Goal: Task Accomplishment & Management: Manage account settings

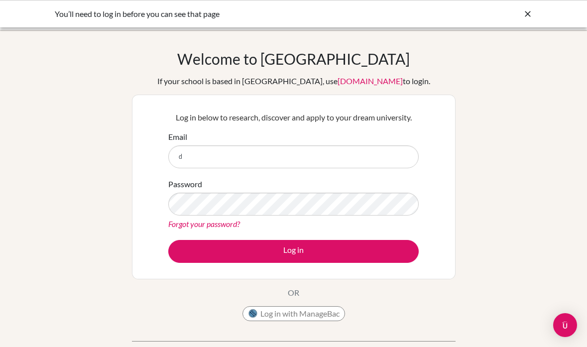
click at [529, 13] on icon at bounding box center [528, 14] width 10 height 10
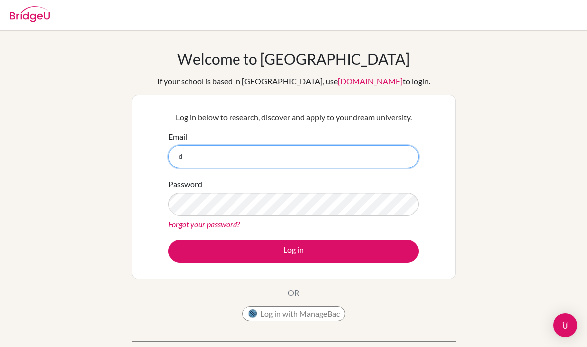
click at [185, 154] on input "d" at bounding box center [293, 156] width 250 height 23
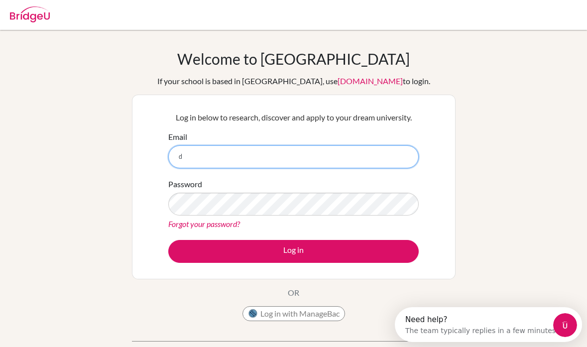
type input "doina.tonner@tis.edu.mo"
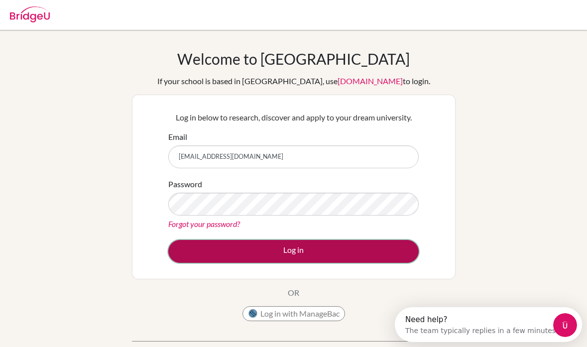
click at [273, 250] on button "Log in" at bounding box center [293, 251] width 250 height 23
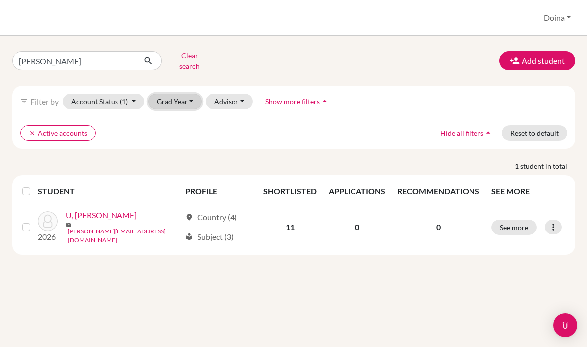
click at [191, 97] on button "Grad Year" at bounding box center [175, 101] width 54 height 15
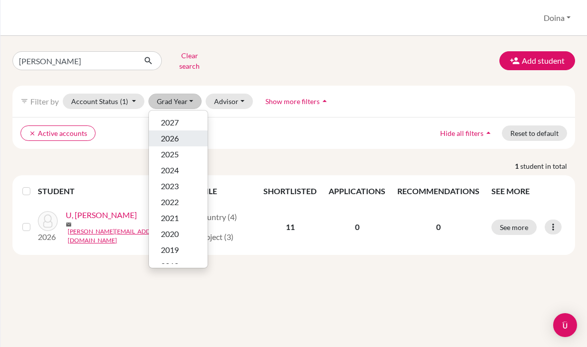
click at [180, 132] on div "2026" at bounding box center [178, 138] width 35 height 12
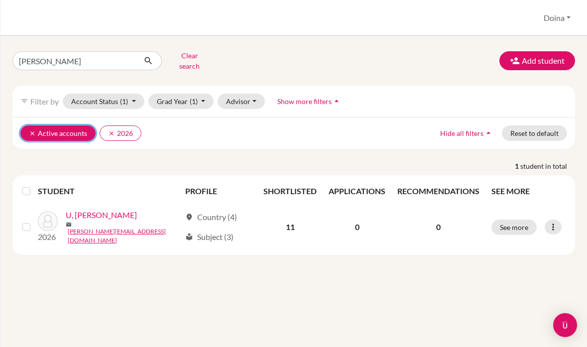
click at [31, 130] on icon "clear" at bounding box center [32, 133] width 7 height 7
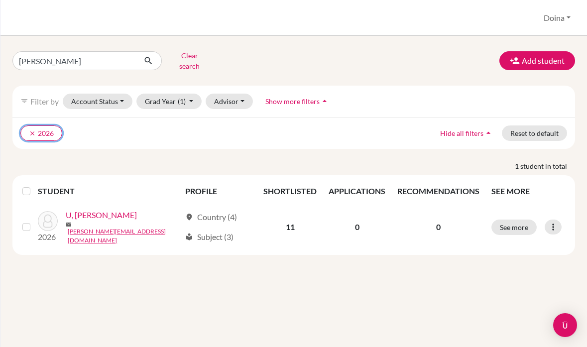
click at [31, 130] on icon "clear" at bounding box center [32, 133] width 7 height 7
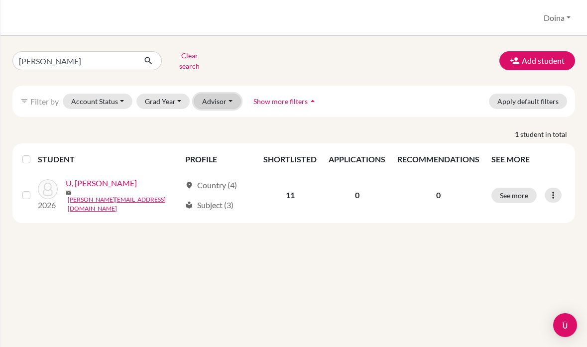
click at [226, 94] on button "Advisor" at bounding box center [217, 101] width 47 height 15
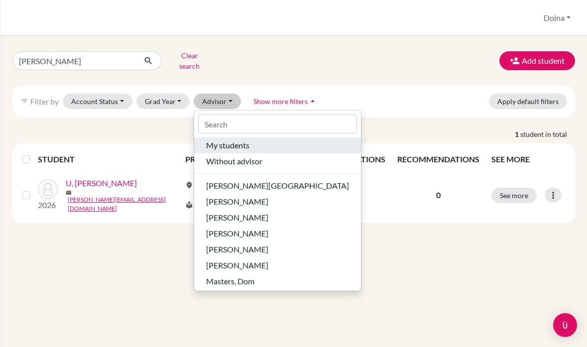
click at [234, 139] on span "My students" at bounding box center [227, 145] width 43 height 12
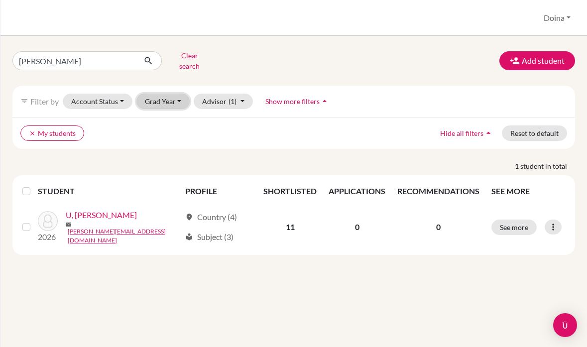
click at [180, 94] on button "Grad Year" at bounding box center [163, 101] width 54 height 15
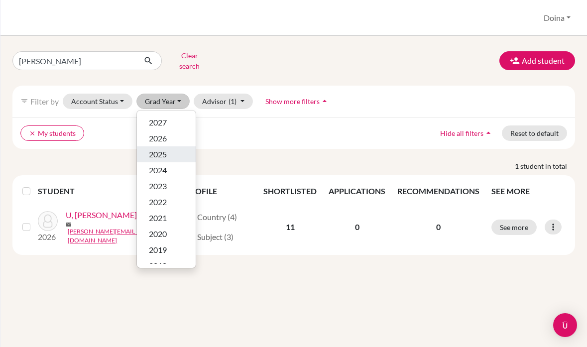
click at [166, 148] on span "2025" at bounding box center [158, 154] width 18 height 12
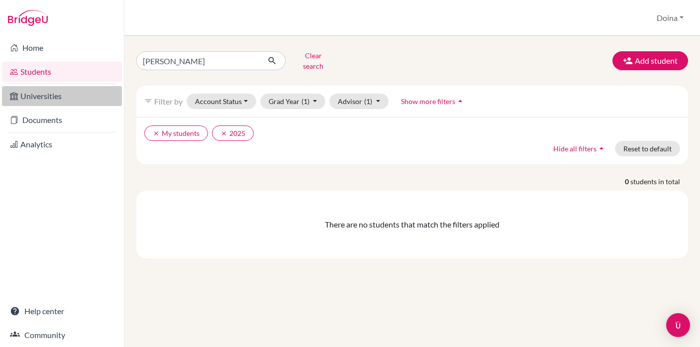
click at [40, 97] on link "Universities" at bounding box center [62, 96] width 120 height 20
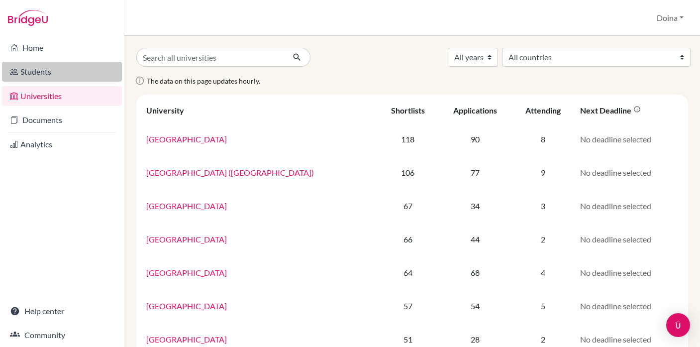
click at [36, 69] on link "Students" at bounding box center [62, 72] width 120 height 20
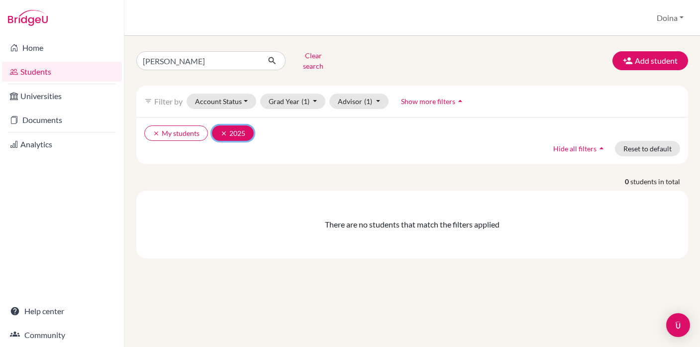
click at [221, 130] on icon "clear" at bounding box center [224, 133] width 7 height 7
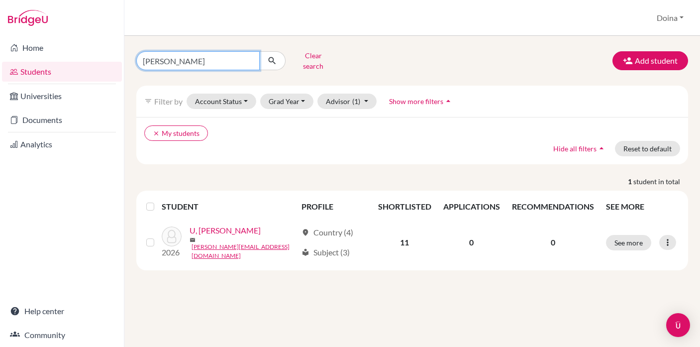
drag, startPoint x: 180, startPoint y: 62, endPoint x: 134, endPoint y: 55, distance: 46.9
click at [134, 55] on div "leanne Clear search" at bounding box center [223, 61] width 189 height 26
click at [353, 52] on div "Clear search Add student" at bounding box center [412, 61] width 567 height 26
click at [38, 76] on link "Students" at bounding box center [62, 72] width 120 height 20
click at [35, 68] on link "Students" at bounding box center [62, 72] width 120 height 20
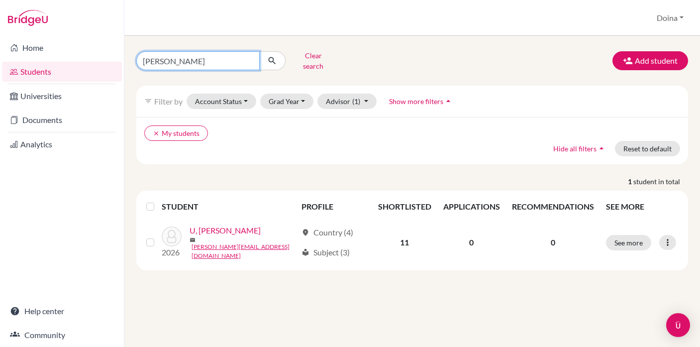
click at [252, 61] on input "[PERSON_NAME]" at bounding box center [197, 60] width 123 height 19
click at [249, 54] on input "[PERSON_NAME]" at bounding box center [197, 60] width 123 height 19
click at [250, 58] on input "[PERSON_NAME]" at bounding box center [197, 60] width 123 height 19
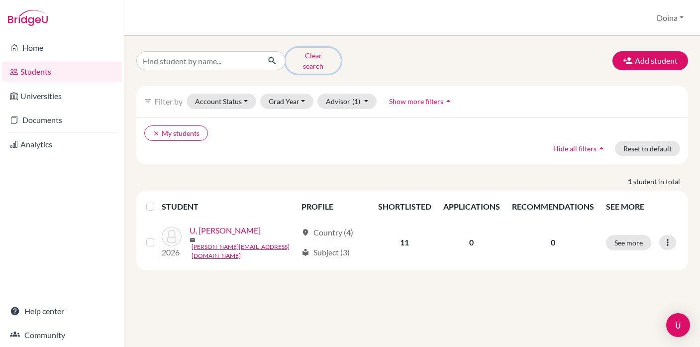
click at [308, 59] on button "Clear search" at bounding box center [313, 61] width 55 height 26
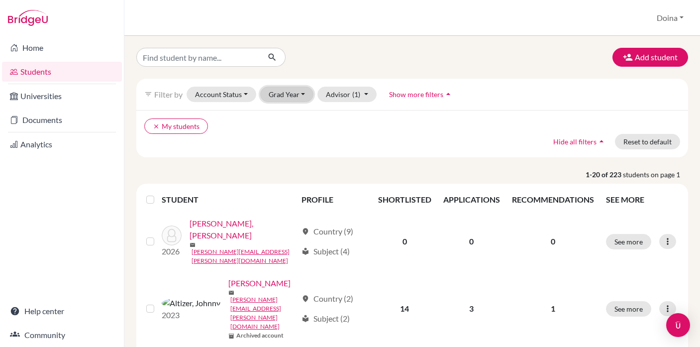
click at [300, 94] on button "Grad Year" at bounding box center [287, 94] width 54 height 15
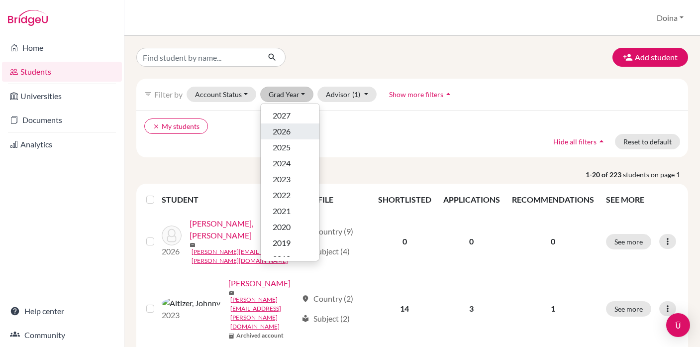
click at [289, 131] on span "2026" at bounding box center [282, 131] width 18 height 12
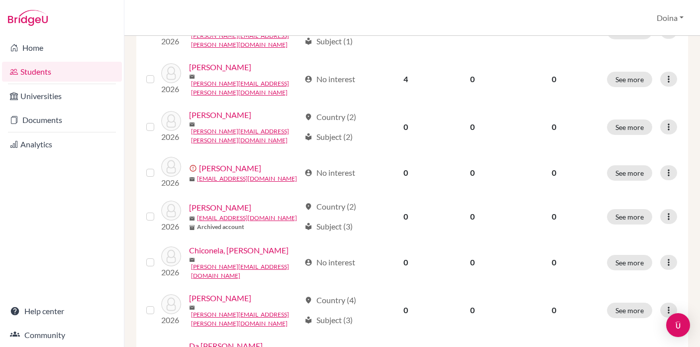
scroll to position [807, 0]
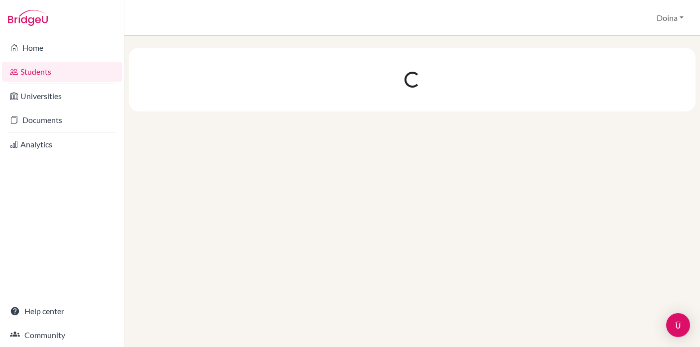
scroll to position [0, 0]
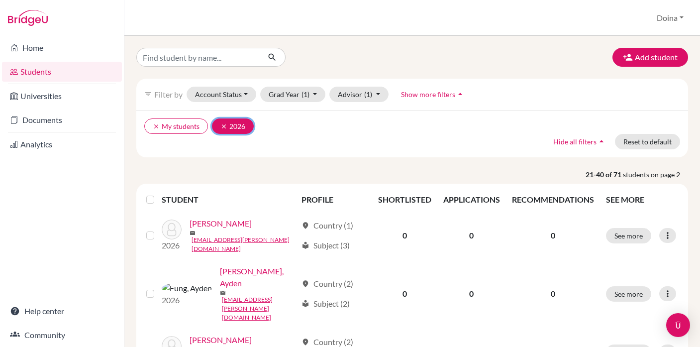
click at [224, 124] on icon "clear" at bounding box center [224, 126] width 7 height 7
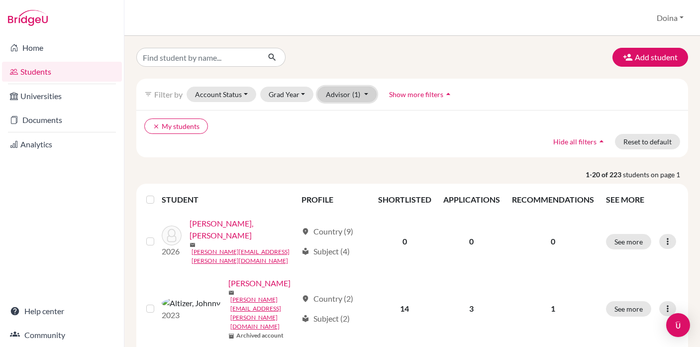
click at [361, 97] on button "Advisor (1)" at bounding box center [347, 94] width 59 height 15
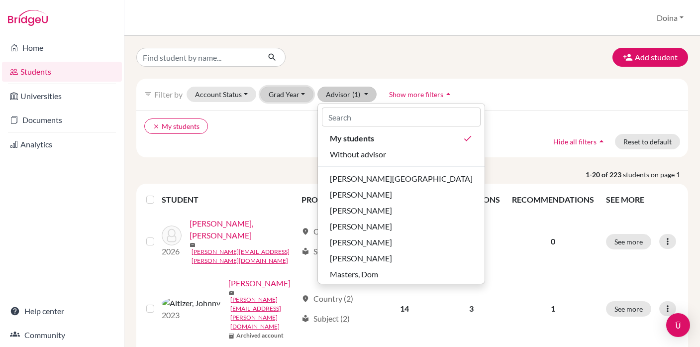
click at [303, 97] on button "Grad Year" at bounding box center [287, 94] width 54 height 15
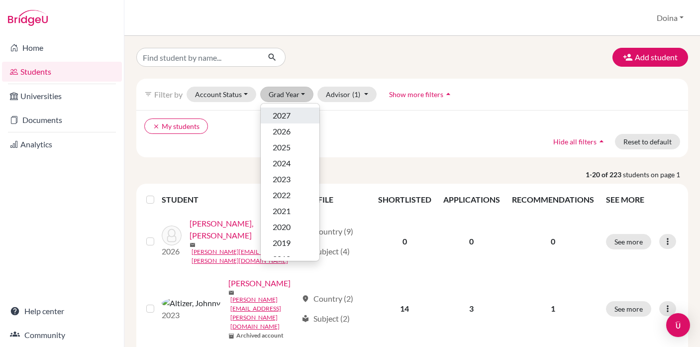
click at [291, 114] on div "2027" at bounding box center [290, 116] width 35 height 12
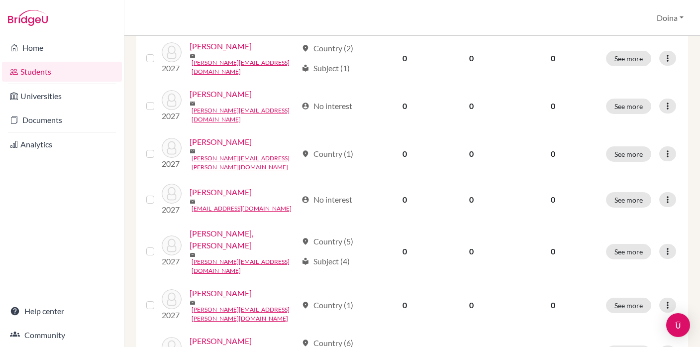
scroll to position [807, 0]
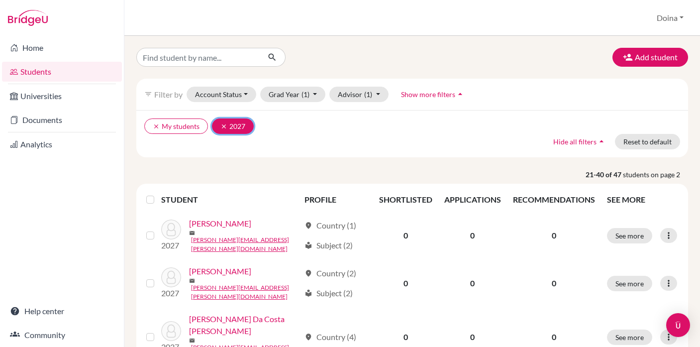
click at [224, 127] on icon "clear" at bounding box center [224, 126] width 7 height 7
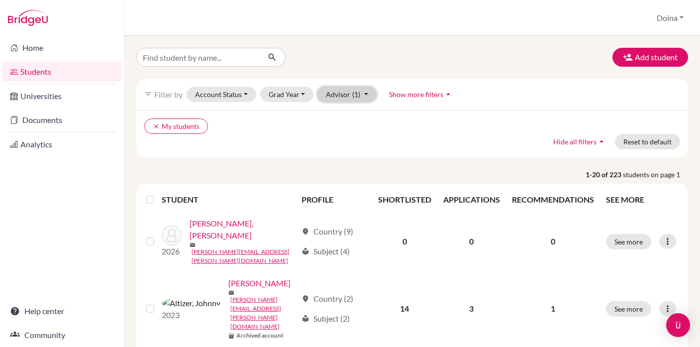
click at [366, 92] on button "Advisor (1)" at bounding box center [347, 94] width 59 height 15
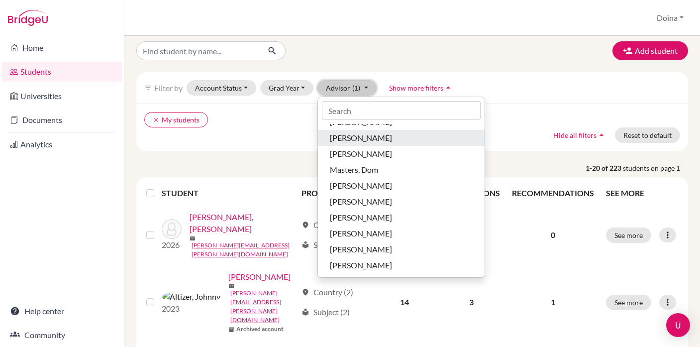
scroll to position [12, 0]
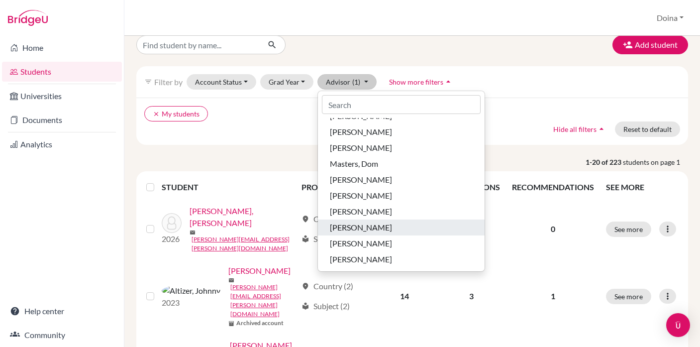
click at [360, 228] on span "[PERSON_NAME]" at bounding box center [361, 228] width 62 height 12
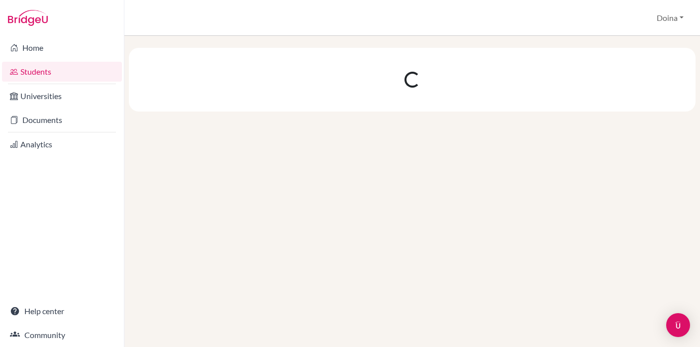
scroll to position [0, 0]
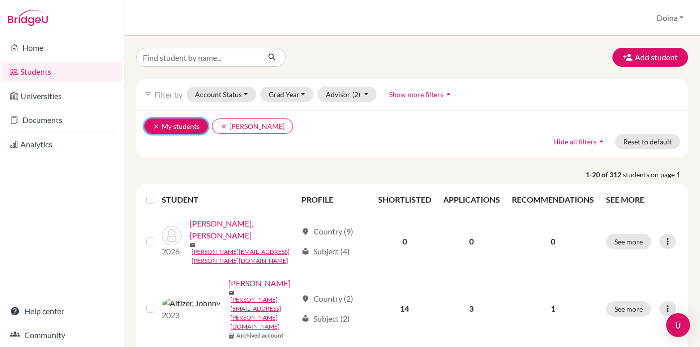
click at [155, 124] on icon "clear" at bounding box center [156, 126] width 7 height 7
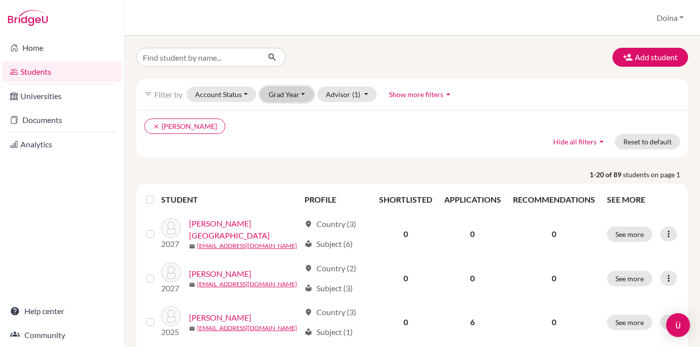
click at [286, 94] on button "Grad Year" at bounding box center [287, 94] width 54 height 15
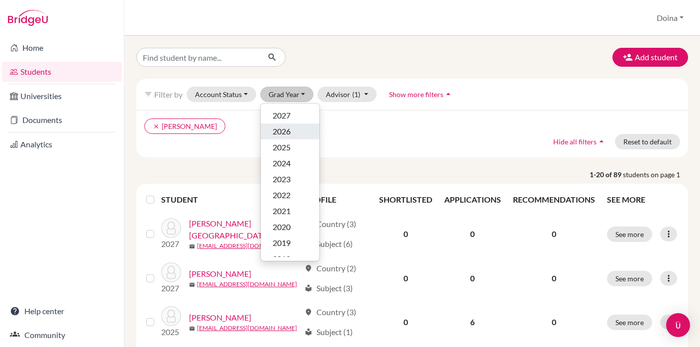
click at [287, 128] on span "2026" at bounding box center [282, 131] width 18 height 12
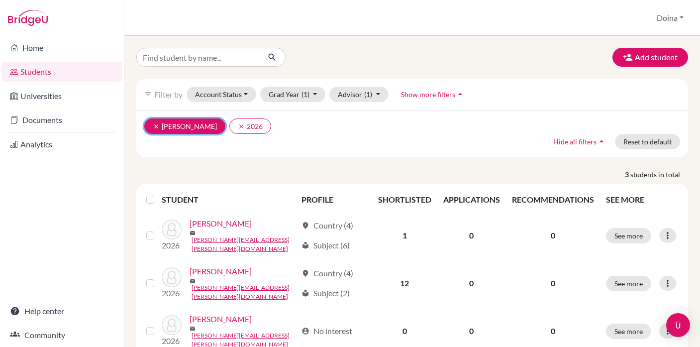
click at [153, 123] on icon "clear" at bounding box center [156, 126] width 7 height 7
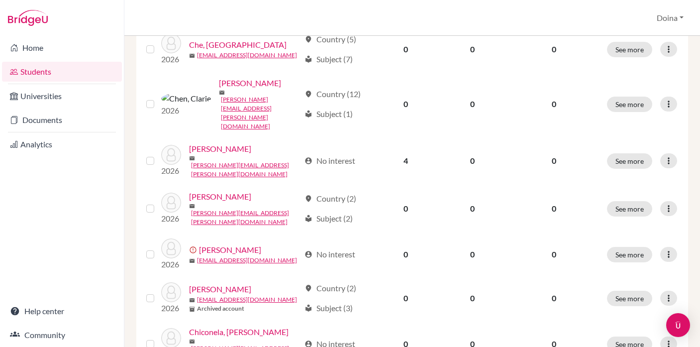
scroll to position [807, 0]
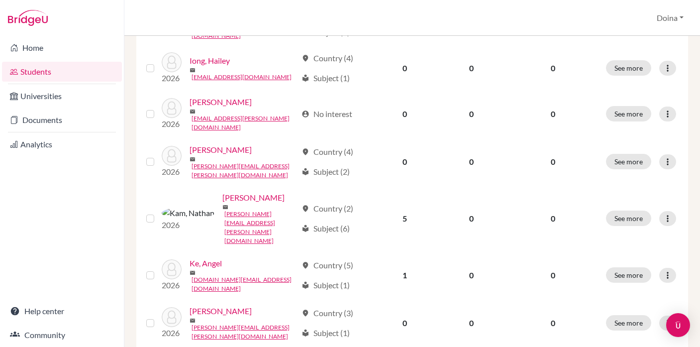
scroll to position [669, 0]
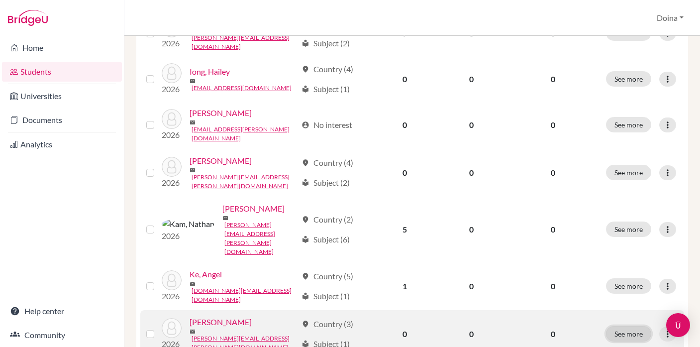
click at [637, 326] on button "See more" at bounding box center [628, 333] width 45 height 15
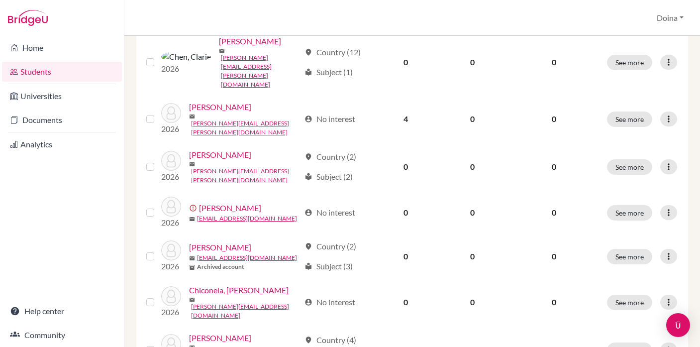
scroll to position [807, 0]
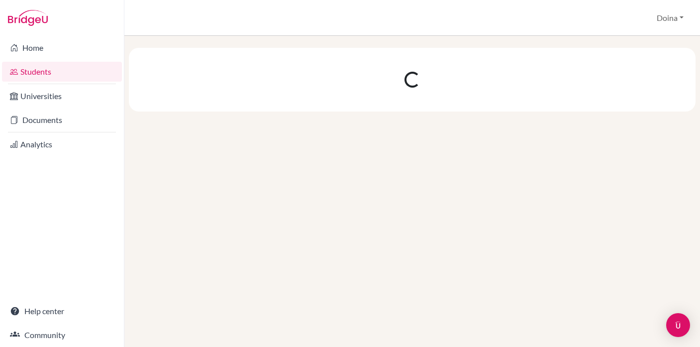
scroll to position [0, 0]
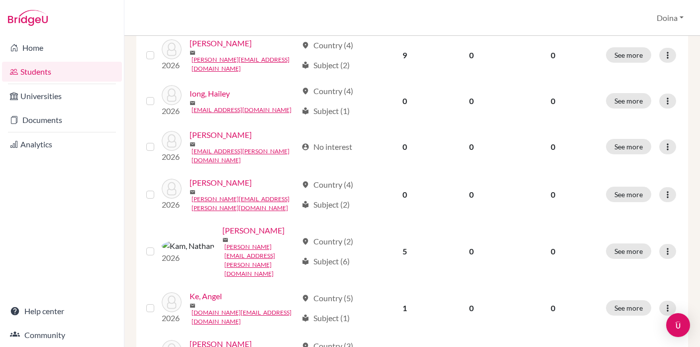
scroll to position [659, 0]
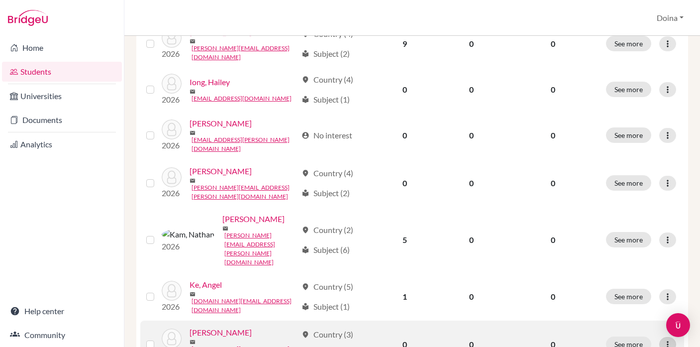
click at [669, 340] on icon at bounding box center [668, 345] width 10 height 10
click at [615, 208] on button "Edit student" at bounding box center [625, 209] width 79 height 16
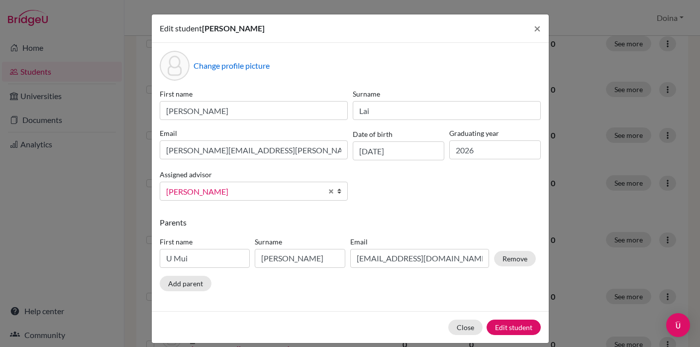
click at [340, 192] on b at bounding box center [343, 191] width 10 height 18
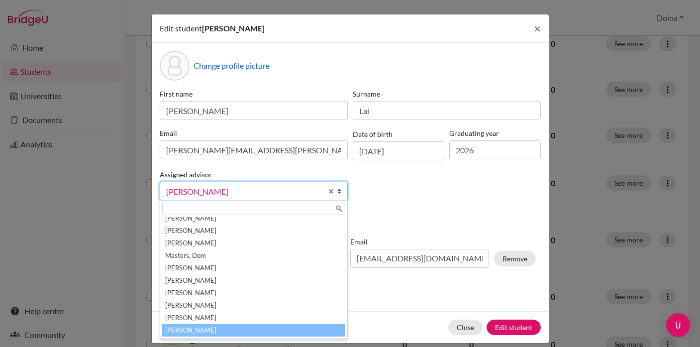
scroll to position [37, 0]
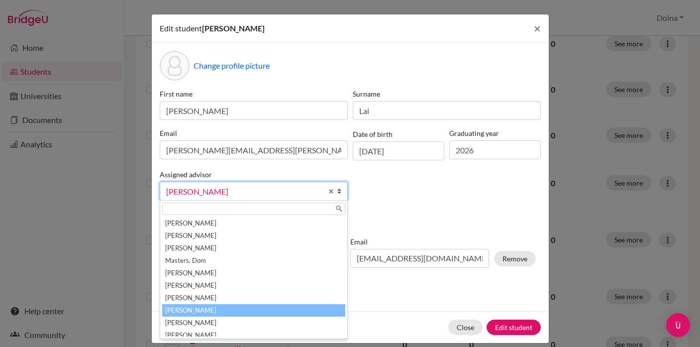
click at [199, 310] on li "[PERSON_NAME]" at bounding box center [253, 310] width 183 height 12
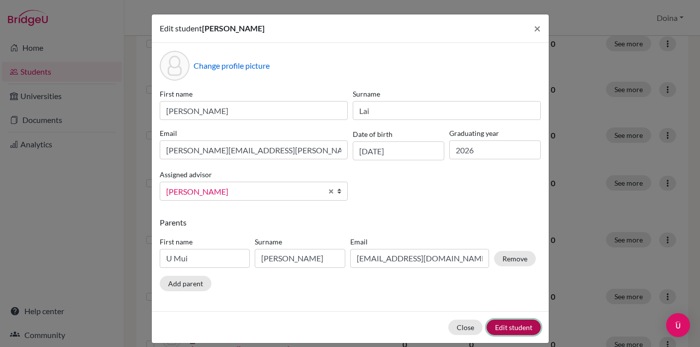
click at [507, 324] on button "Edit student" at bounding box center [514, 327] width 54 height 15
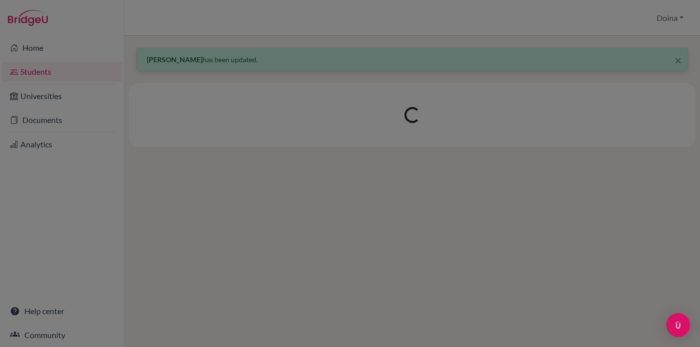
scroll to position [0, 0]
